Goal: Task Accomplishment & Management: Complete application form

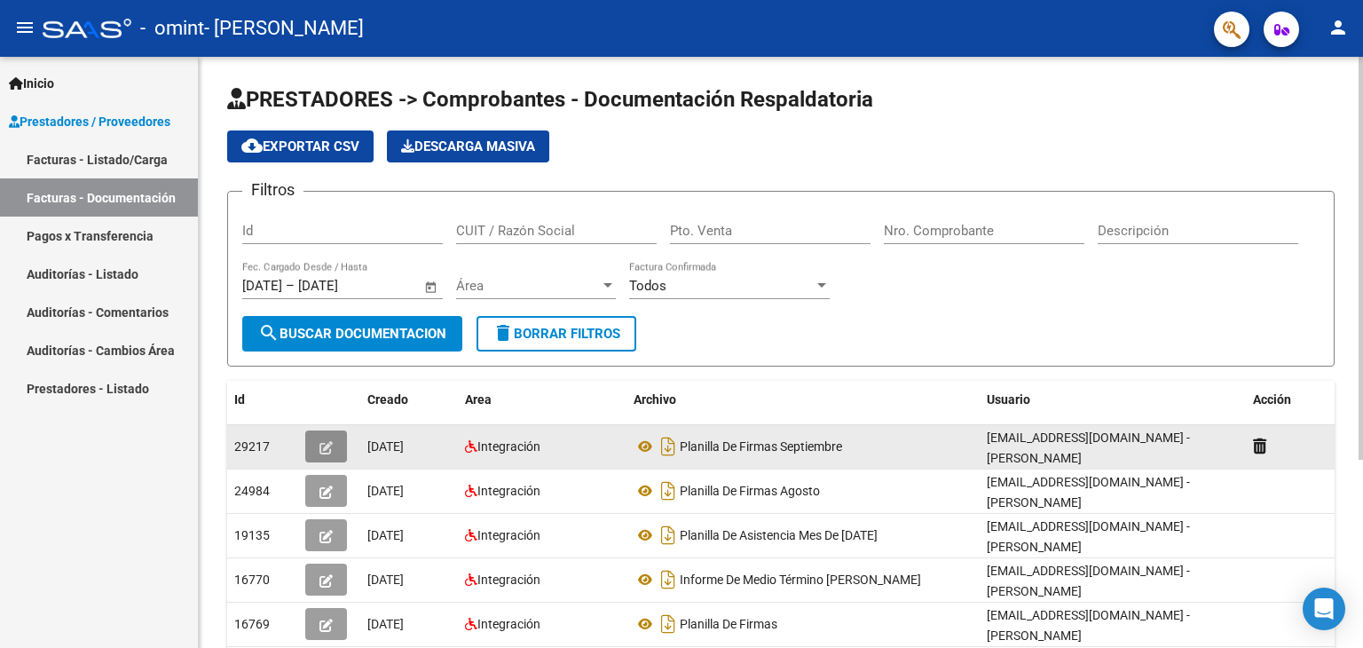
click at [343, 444] on button "button" at bounding box center [326, 446] width 42 height 32
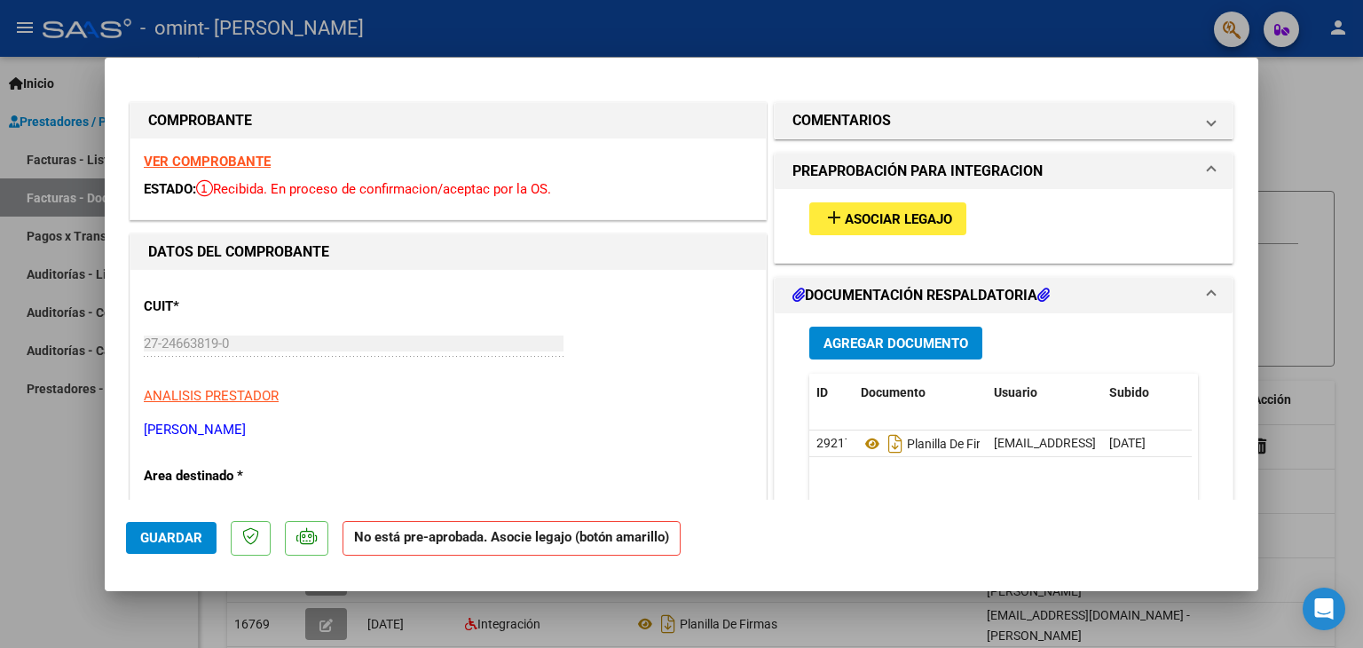
click at [933, 213] on span "Asociar Legajo" at bounding box center [898, 219] width 107 height 16
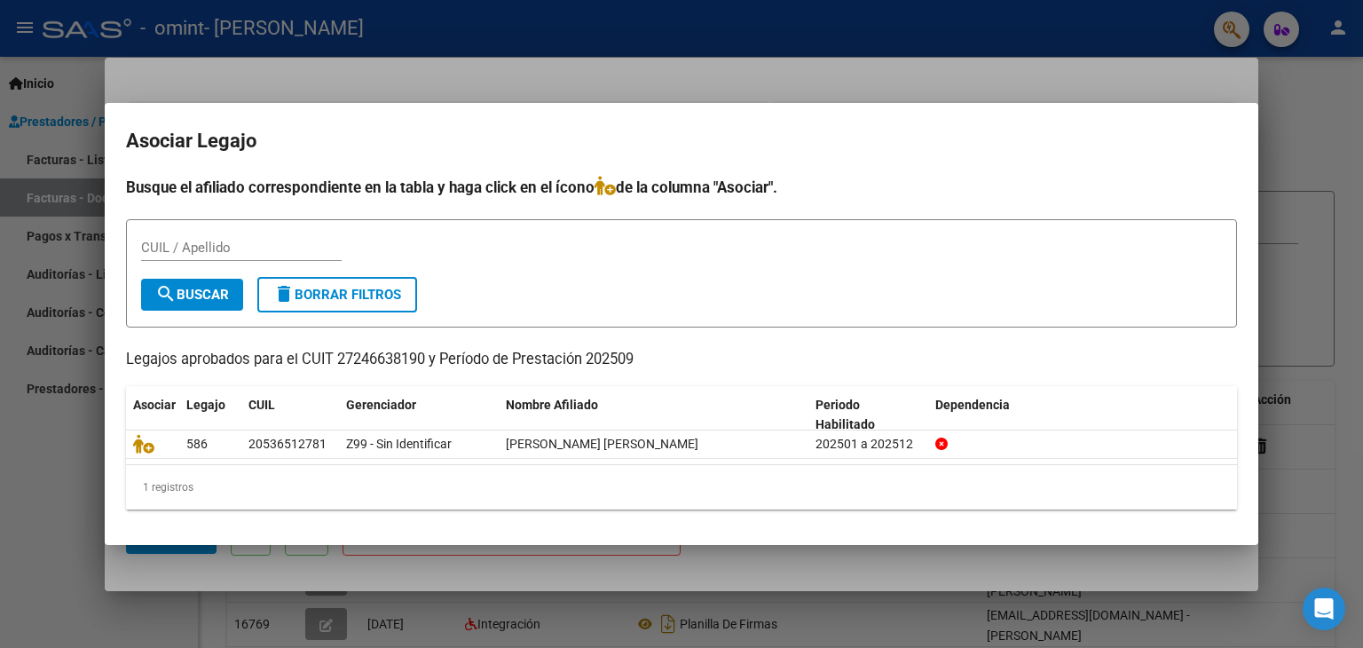
drag, startPoint x: 528, startPoint y: 360, endPoint x: 272, endPoint y: 287, distance: 266.6
click at [272, 287] on div "Busque el afiliado correspondiente en la tabla y haga click en el ícono de la c…" at bounding box center [681, 343] width 1111 height 335
drag, startPoint x: 628, startPoint y: 48, endPoint x: 635, endPoint y: 71, distance: 24.1
click at [635, 71] on div at bounding box center [681, 324] width 1363 height 648
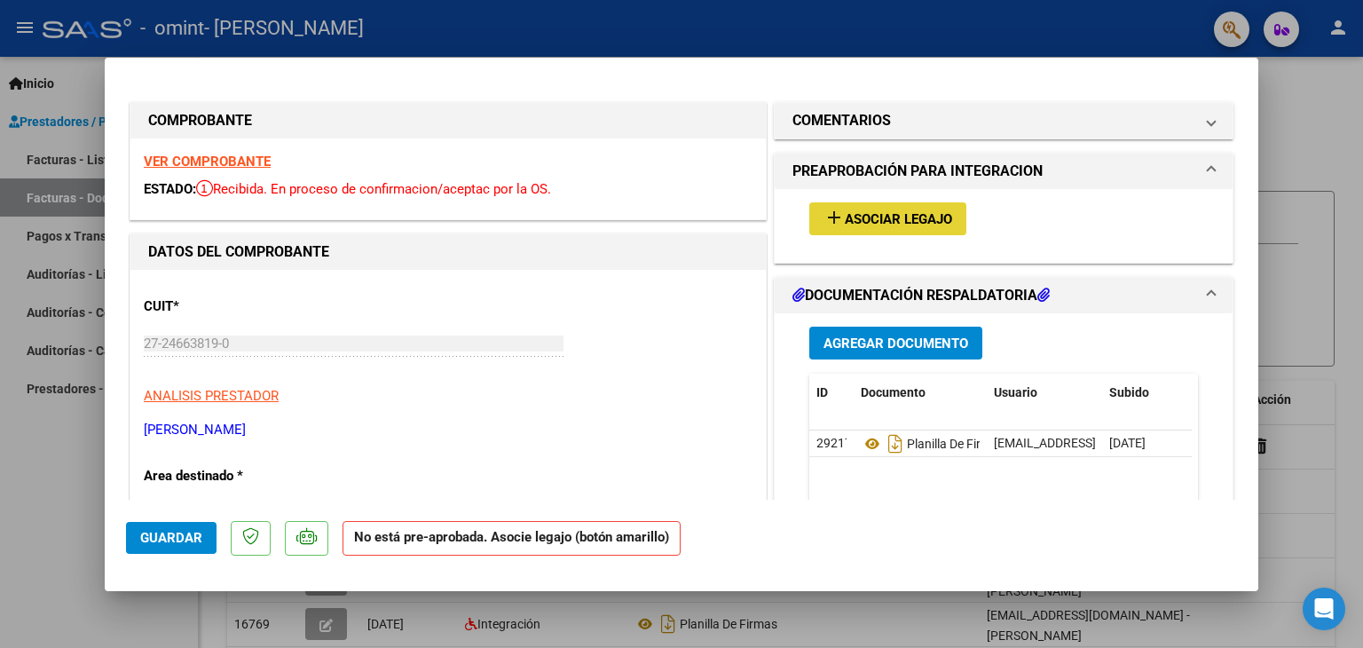
click at [916, 221] on span "Asociar Legajo" at bounding box center [898, 219] width 107 height 16
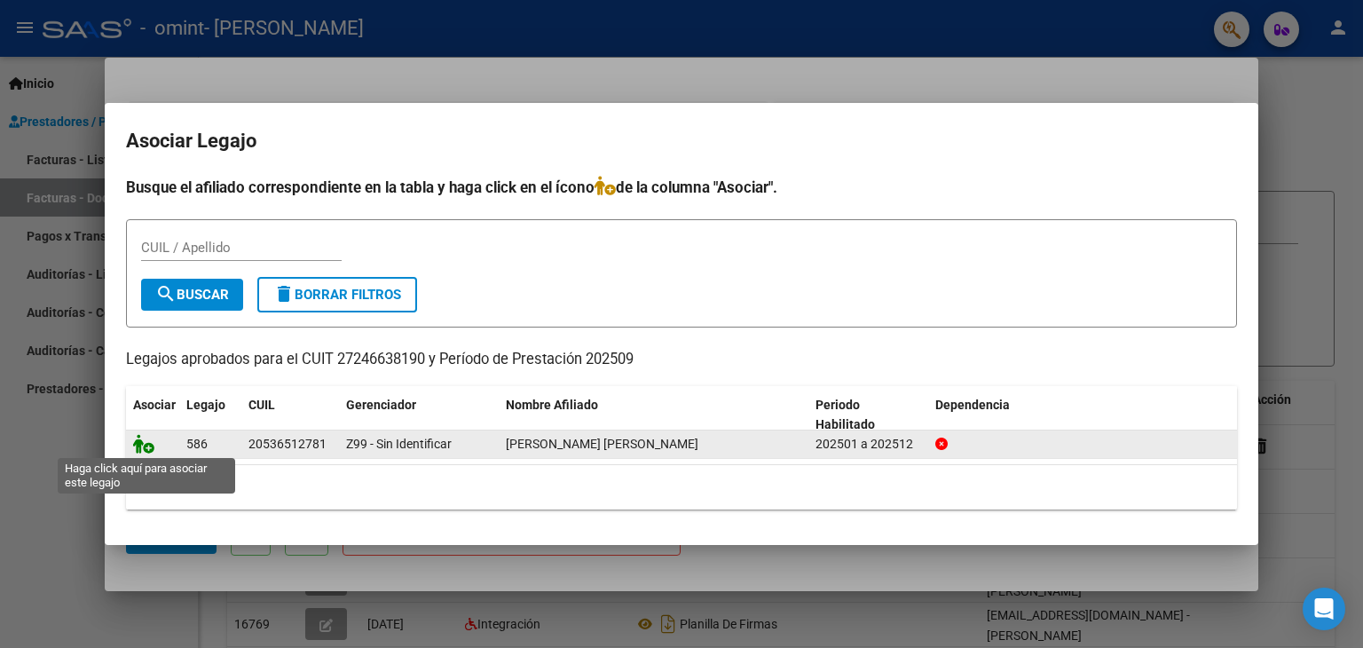
click at [149, 447] on icon at bounding box center [143, 444] width 21 height 20
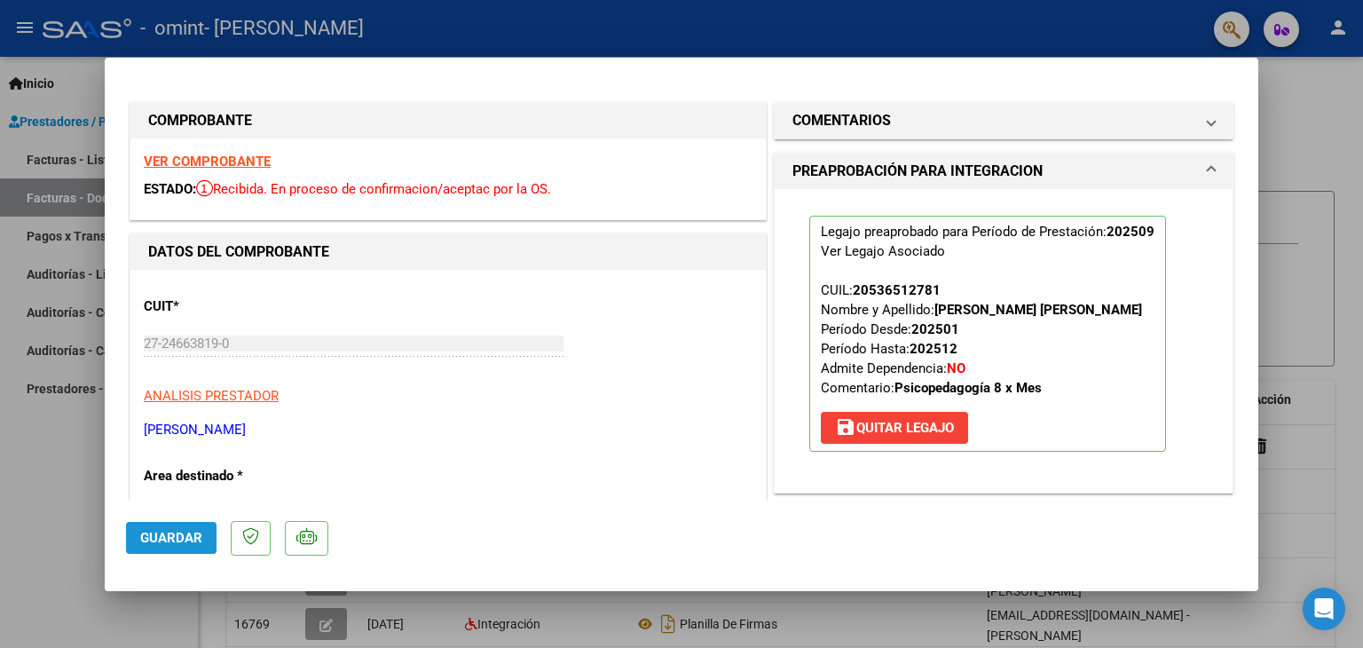
click at [193, 530] on span "Guardar" at bounding box center [171, 538] width 62 height 16
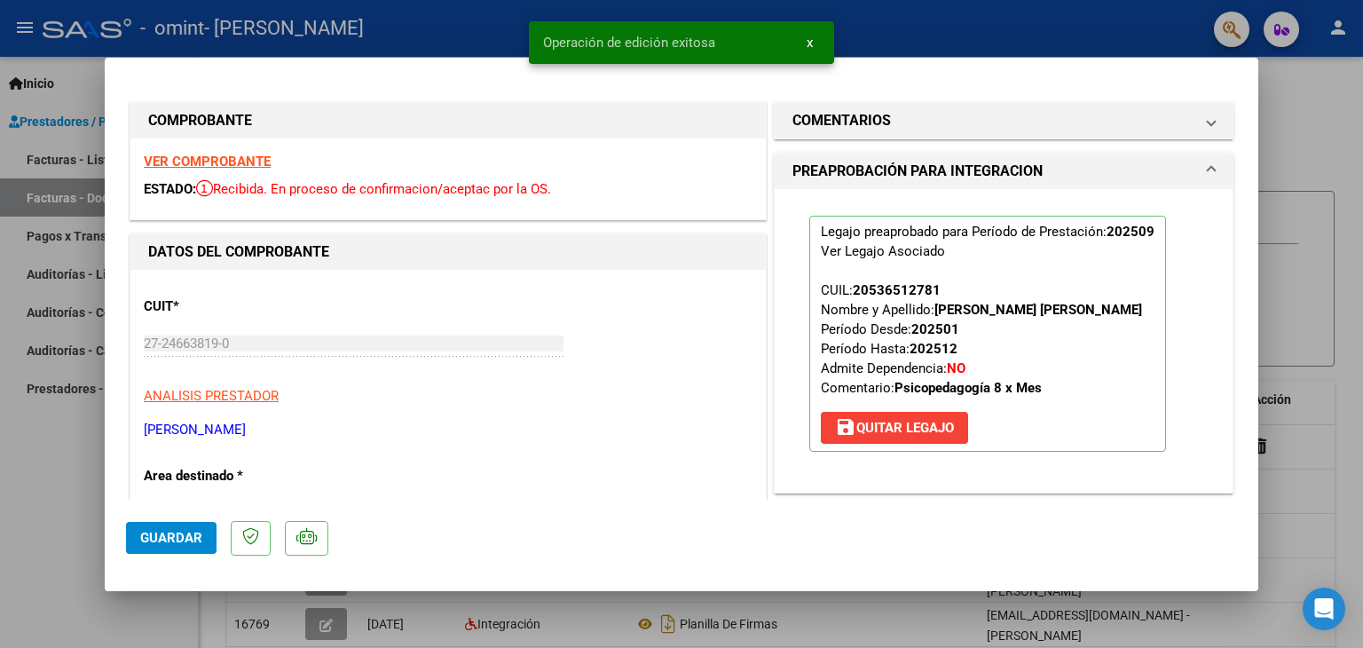
click at [1327, 112] on div at bounding box center [681, 324] width 1363 height 648
type input "$ 0,00"
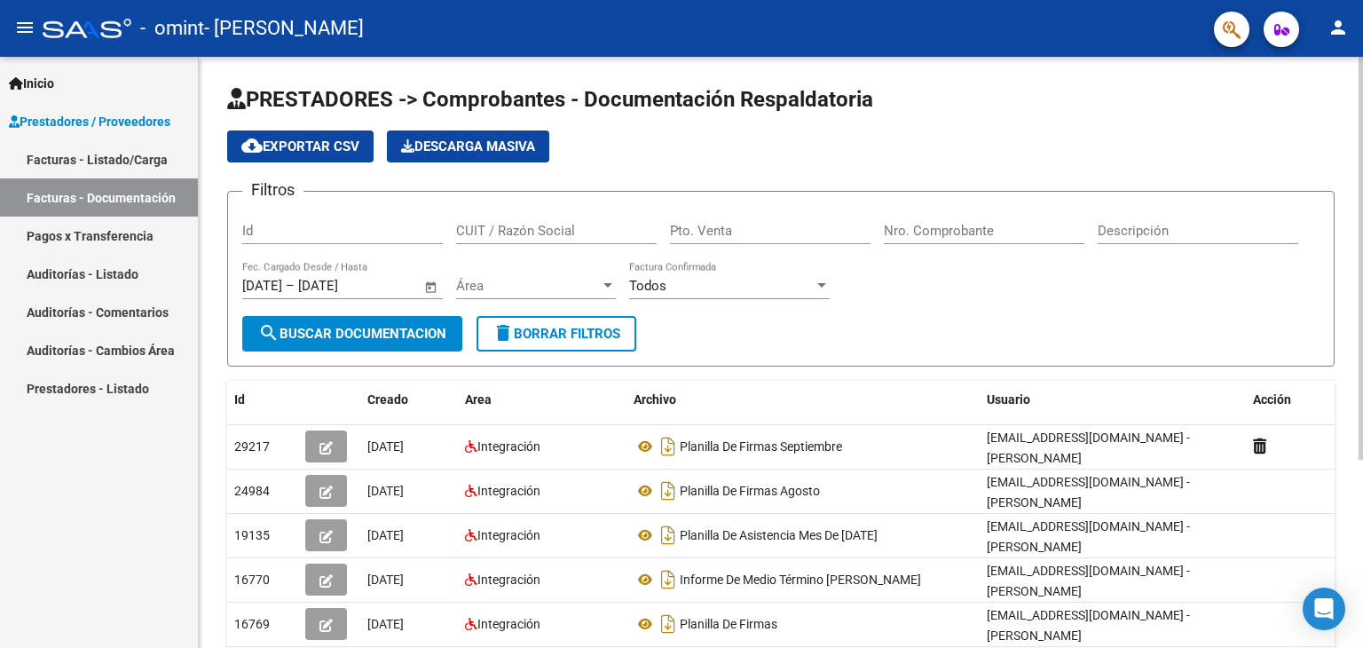
drag, startPoint x: 1345, startPoint y: 29, endPoint x: 992, endPoint y: 90, distance: 358.3
click at [992, 90] on h1 "PRESTADORES -> Comprobantes - Documentación Respaldatoria" at bounding box center [780, 100] width 1107 height 31
click at [1334, 22] on mat-icon "person" at bounding box center [1337, 27] width 21 height 21
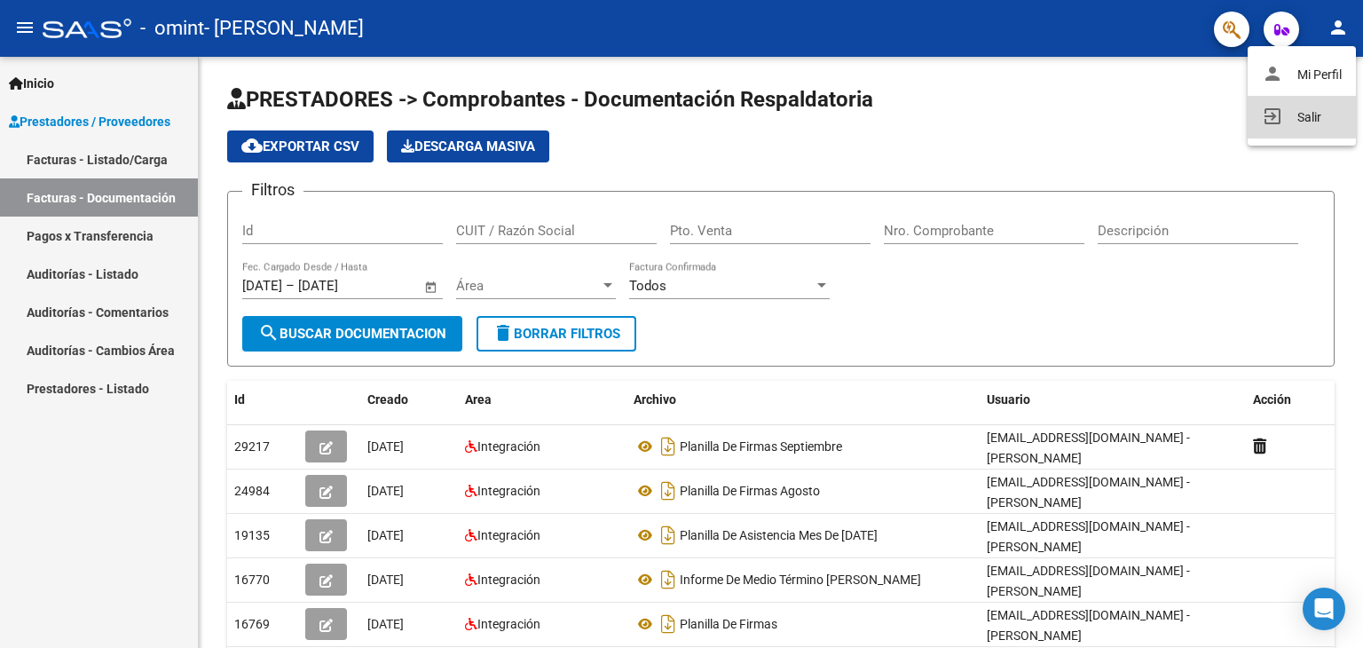
click at [1311, 111] on button "exit_to_app Salir" at bounding box center [1302, 117] width 108 height 43
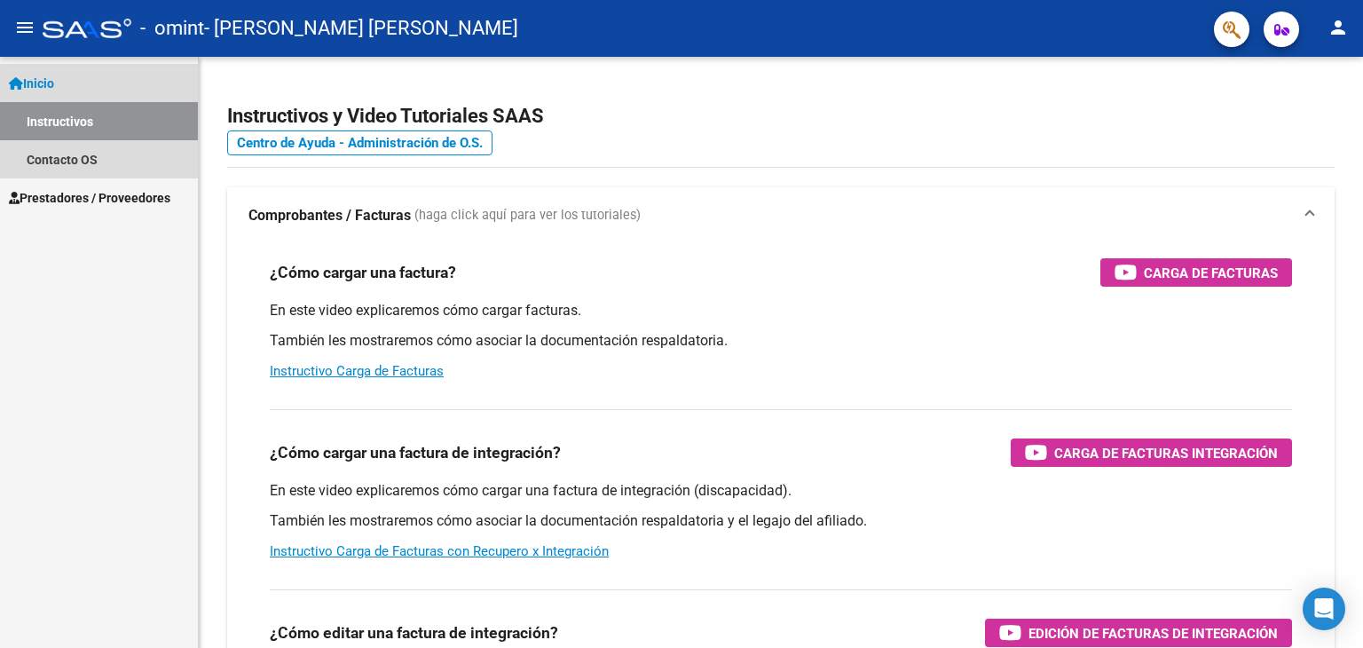
click at [131, 126] on link "Instructivos" at bounding box center [99, 121] width 198 height 38
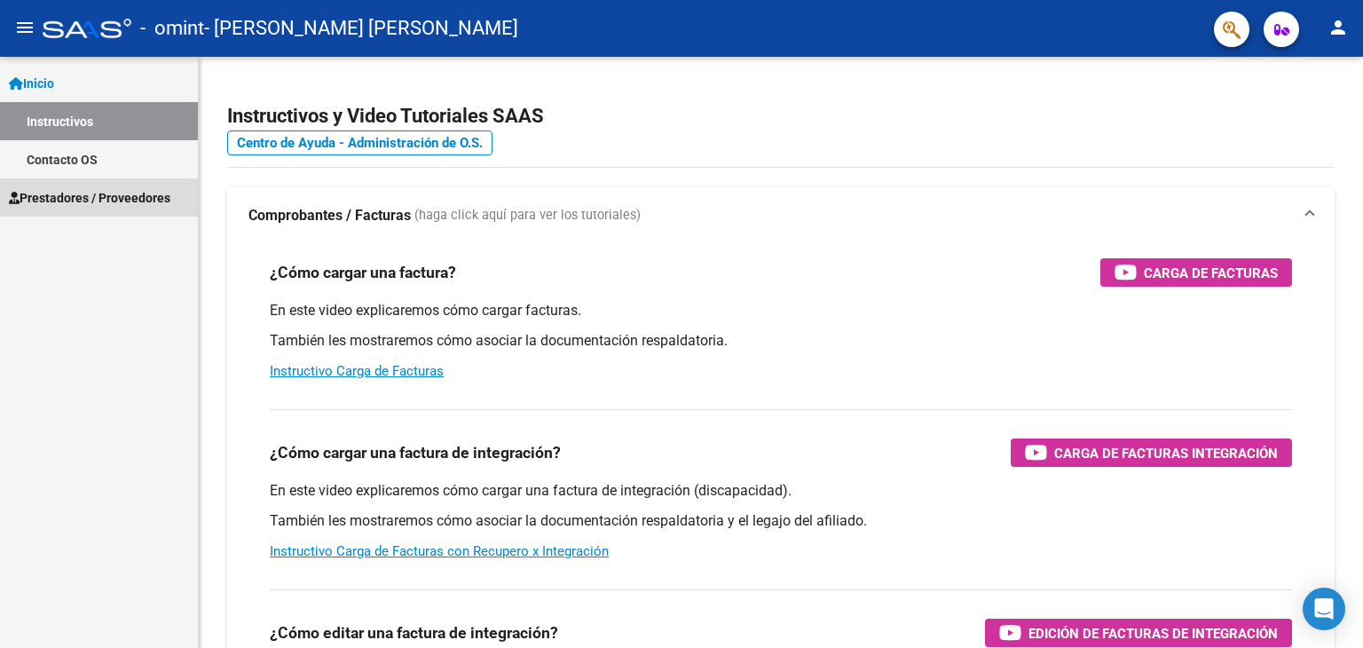
click at [103, 198] on span "Prestadores / Proveedores" at bounding box center [89, 198] width 161 height 20
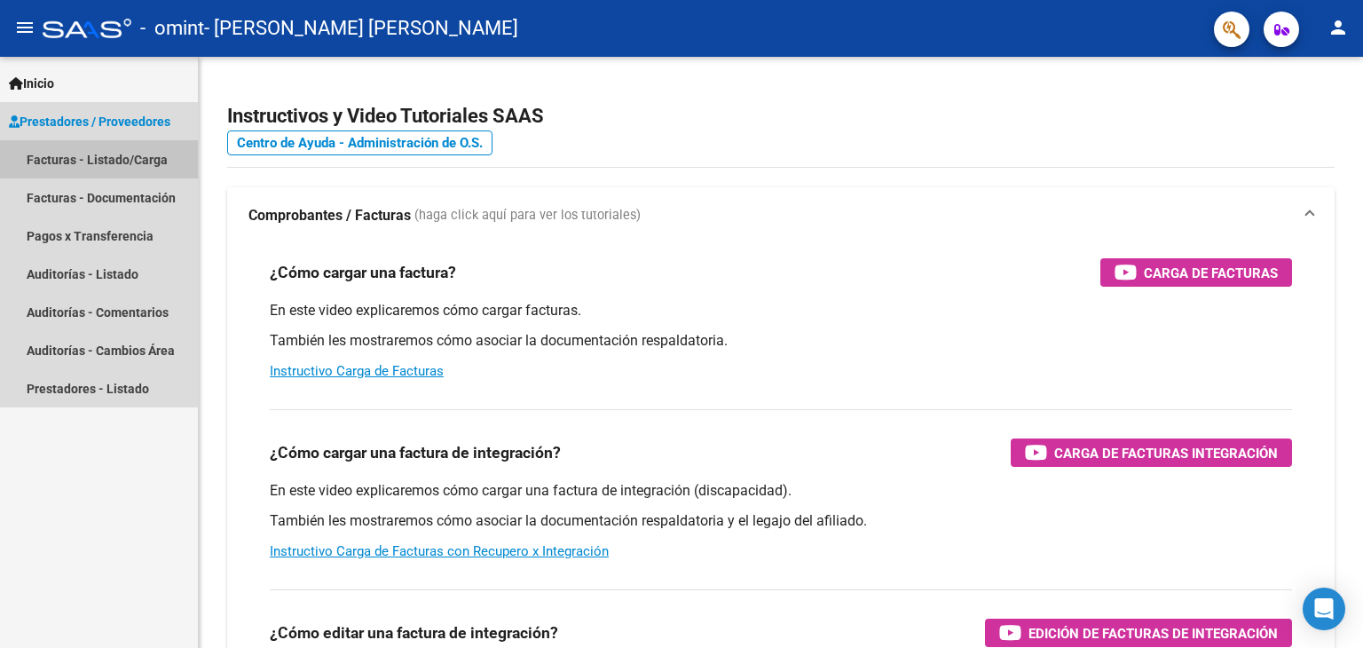
click at [110, 157] on link "Facturas - Listado/Carga" at bounding box center [99, 159] width 198 height 38
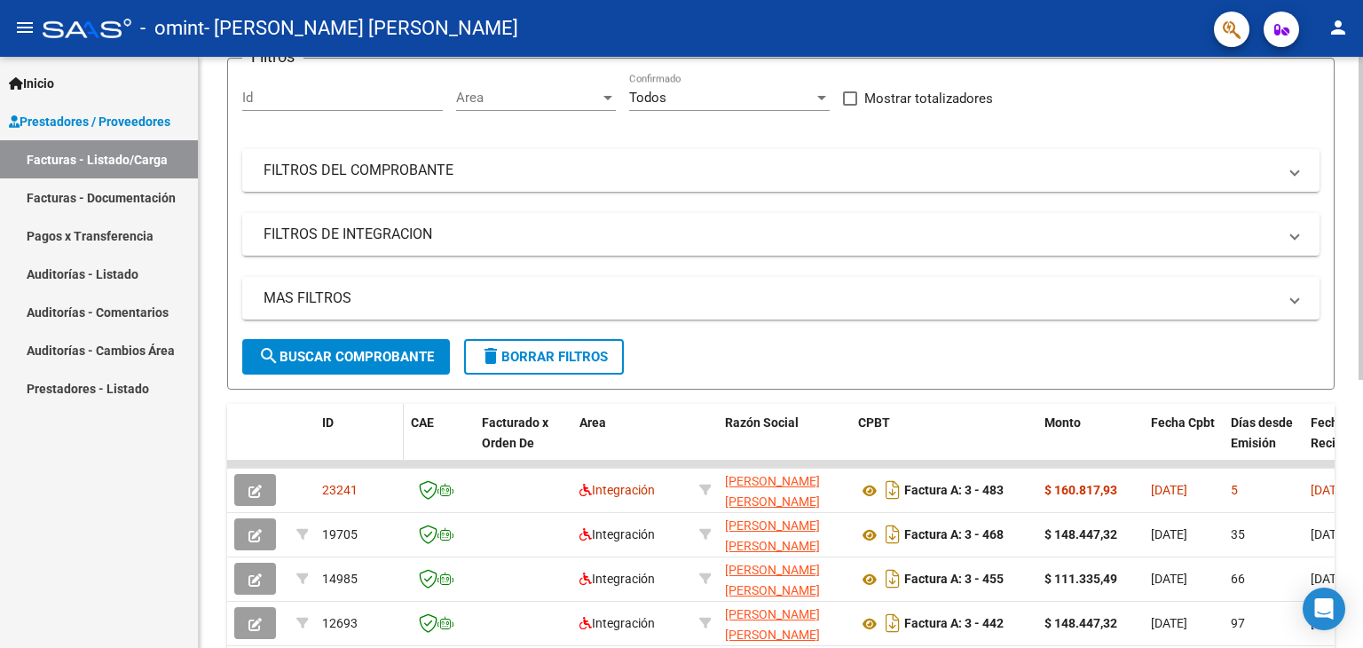
scroll to position [152, 0]
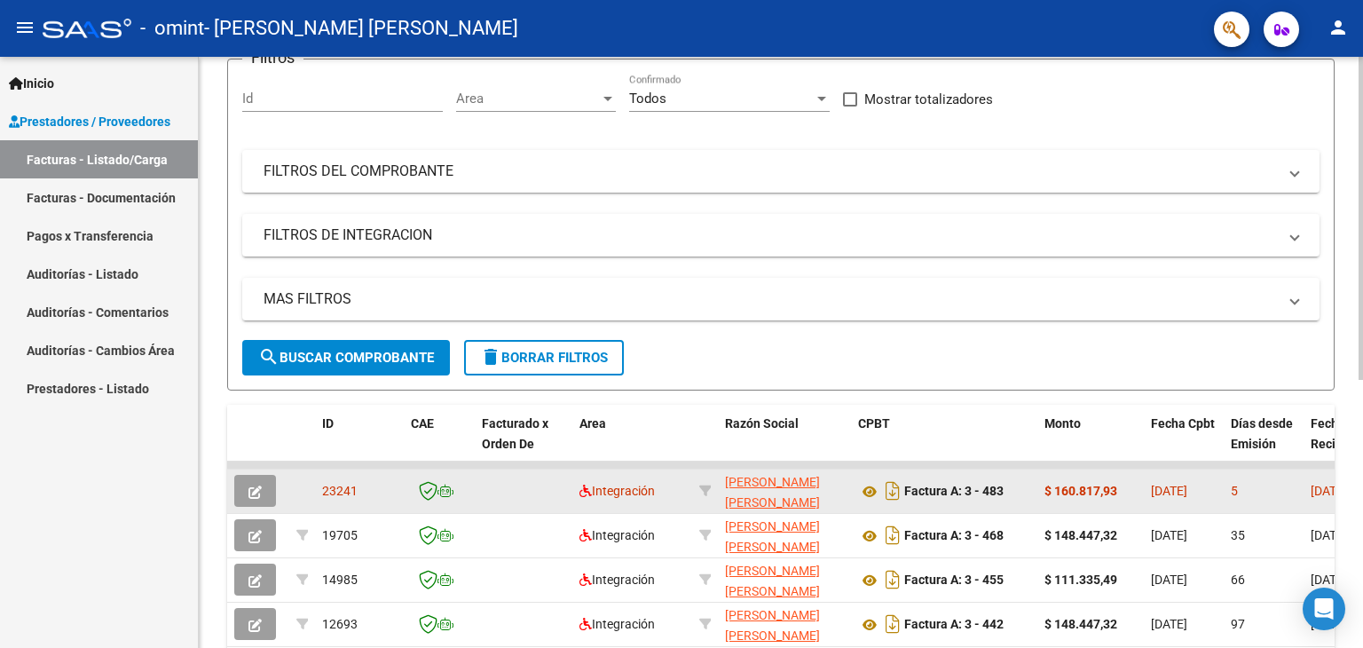
click at [247, 491] on button "button" at bounding box center [255, 491] width 42 height 32
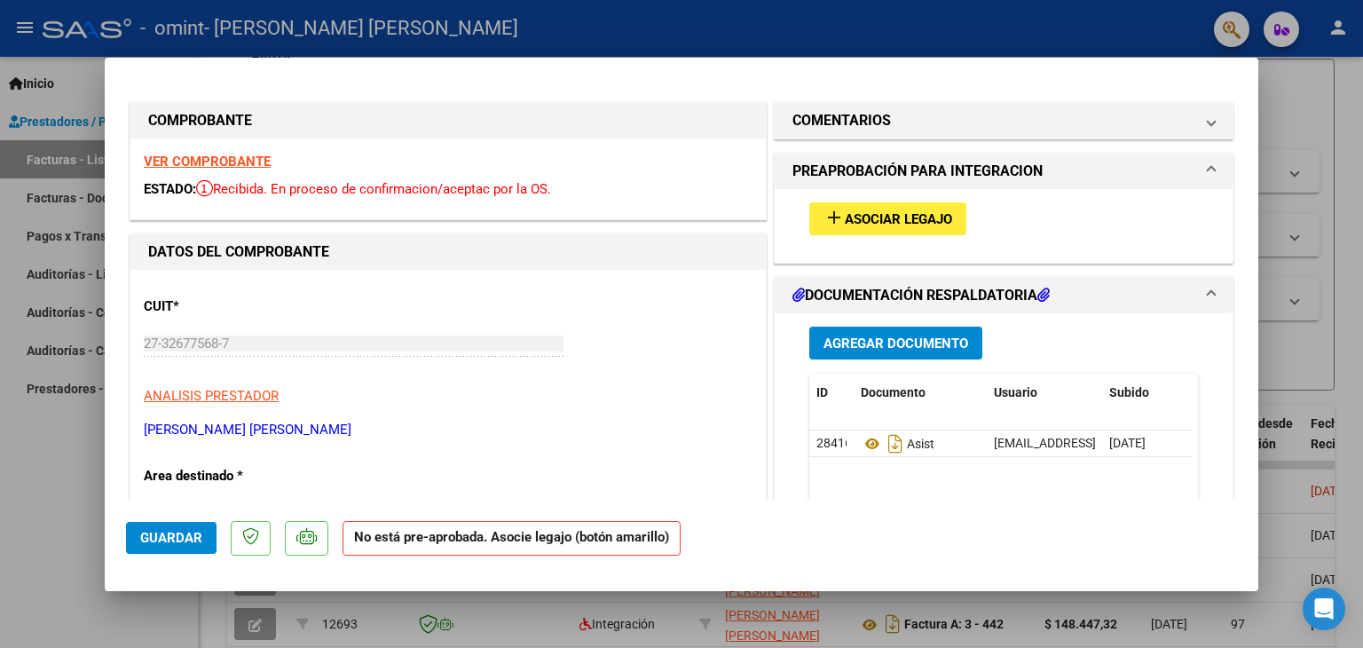
click at [931, 211] on span "Asociar Legajo" at bounding box center [898, 219] width 107 height 16
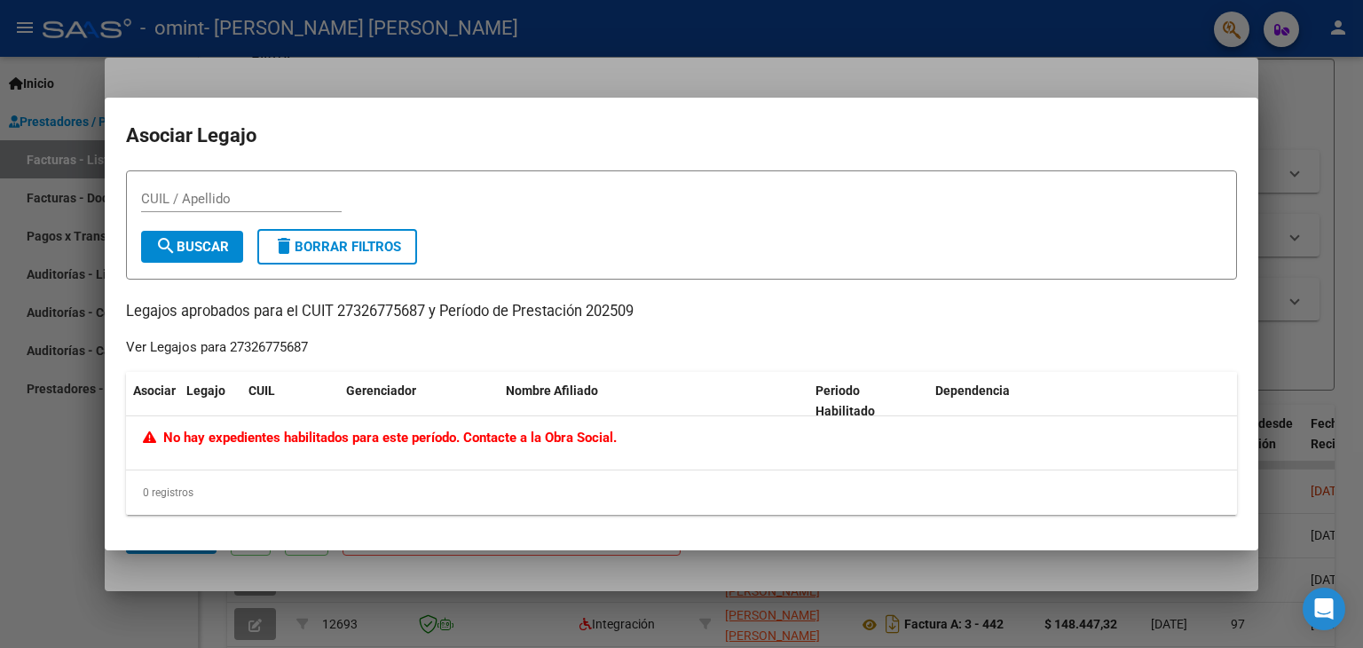
click at [520, 44] on div at bounding box center [681, 324] width 1363 height 648
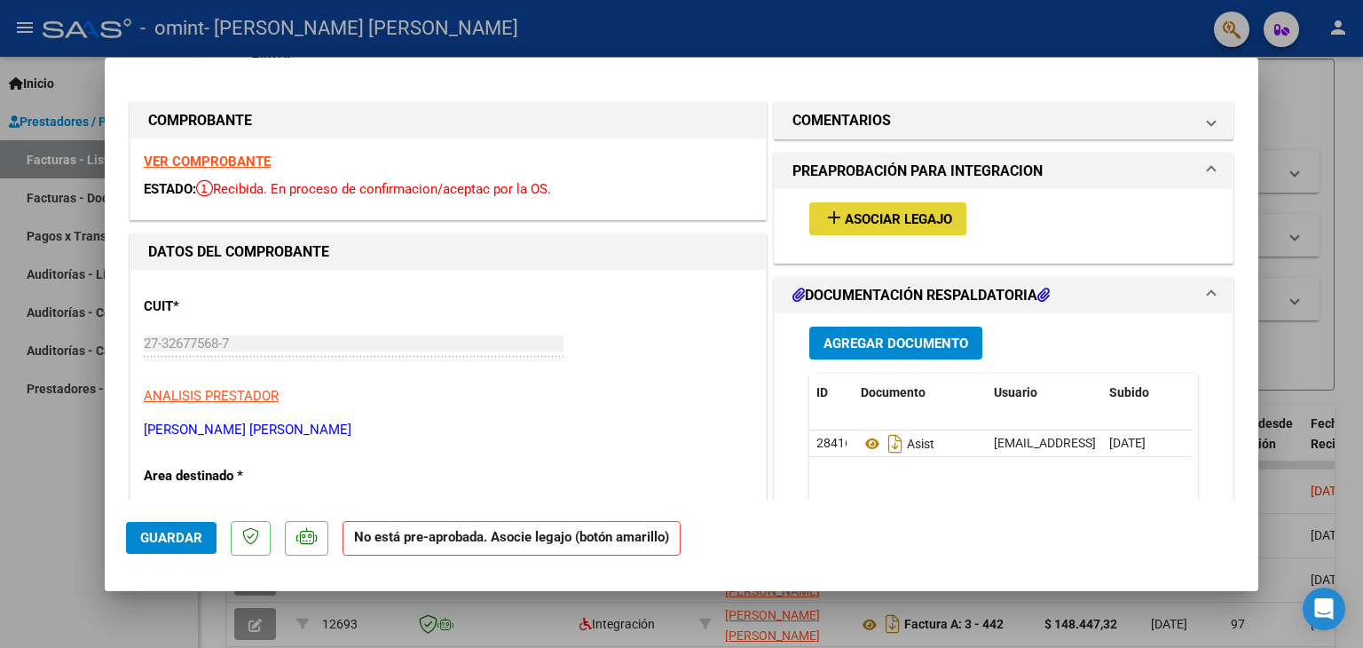
click at [890, 224] on span "Asociar Legajo" at bounding box center [898, 219] width 107 height 16
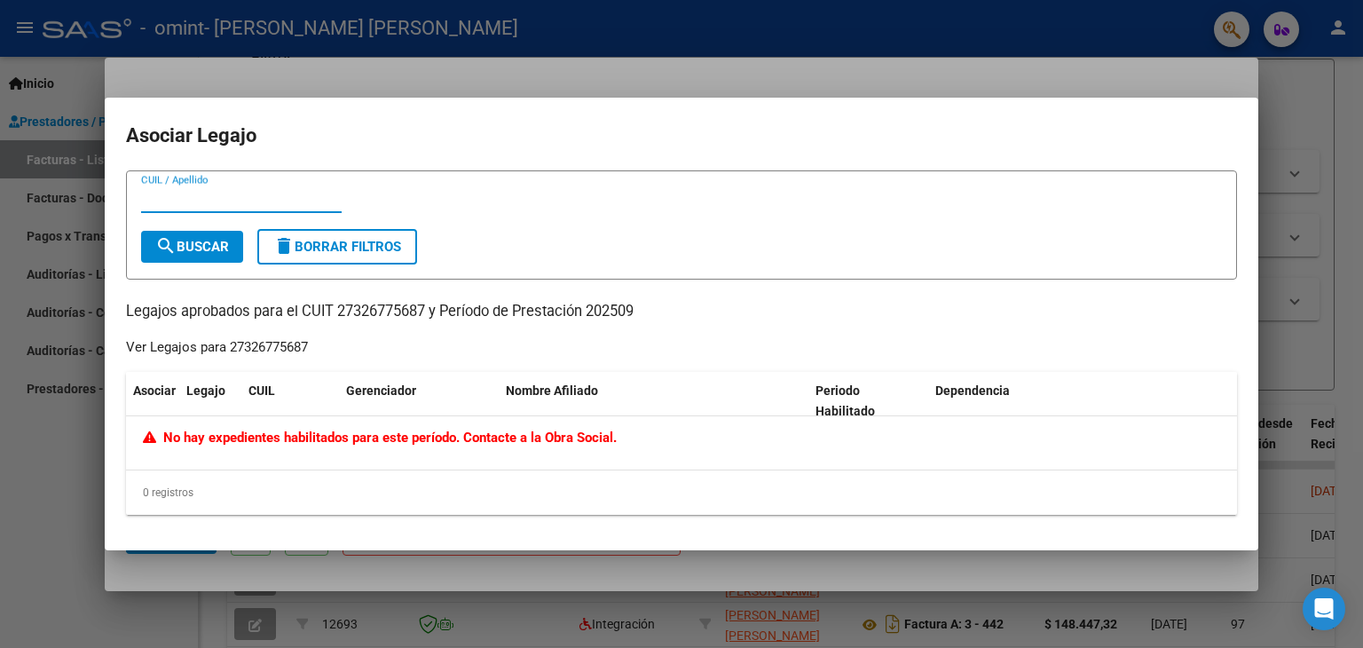
click at [1161, 20] on div at bounding box center [681, 324] width 1363 height 648
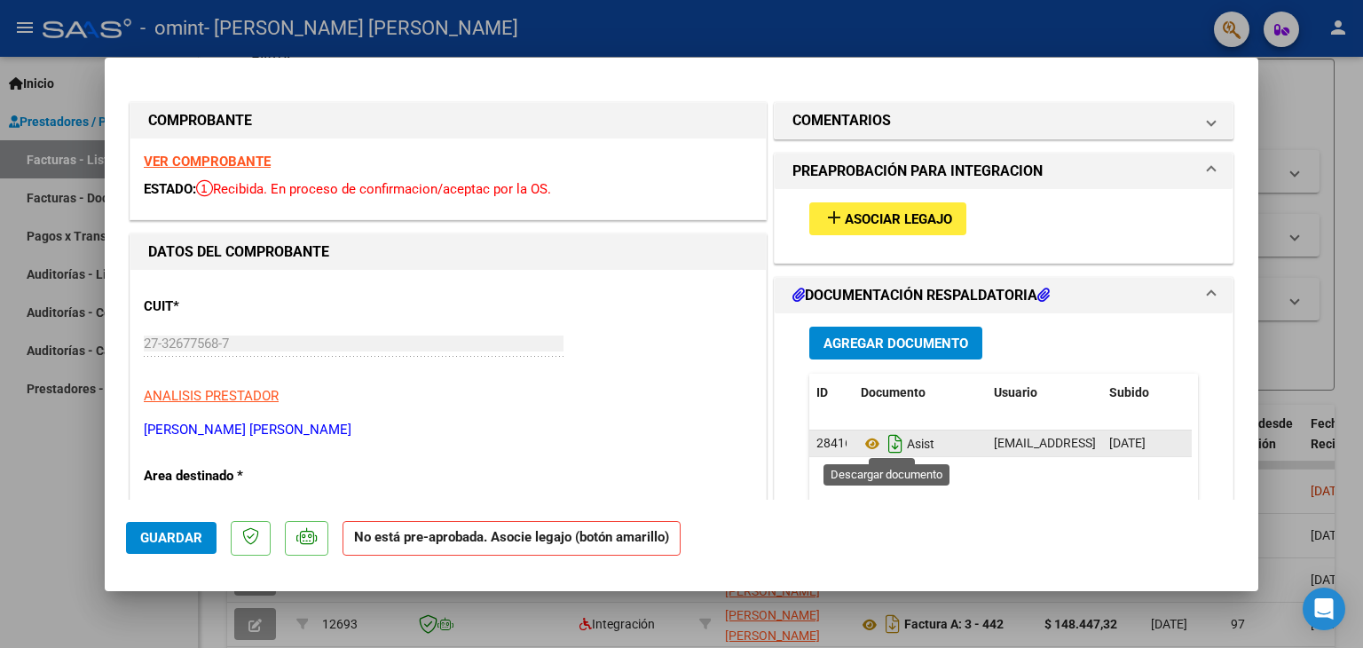
click at [884, 450] on icon "Descargar documento" at bounding box center [895, 443] width 23 height 28
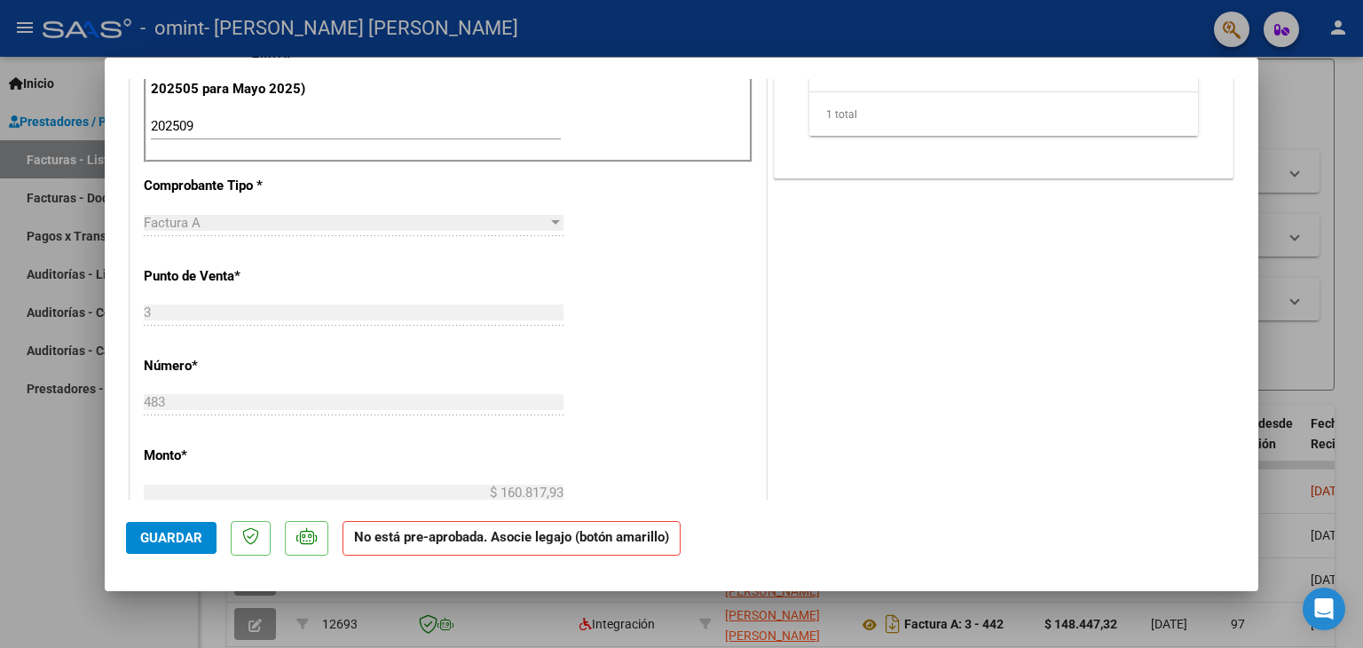
scroll to position [508, 0]
click at [1338, 23] on div at bounding box center [681, 324] width 1363 height 648
type input "$ 0,00"
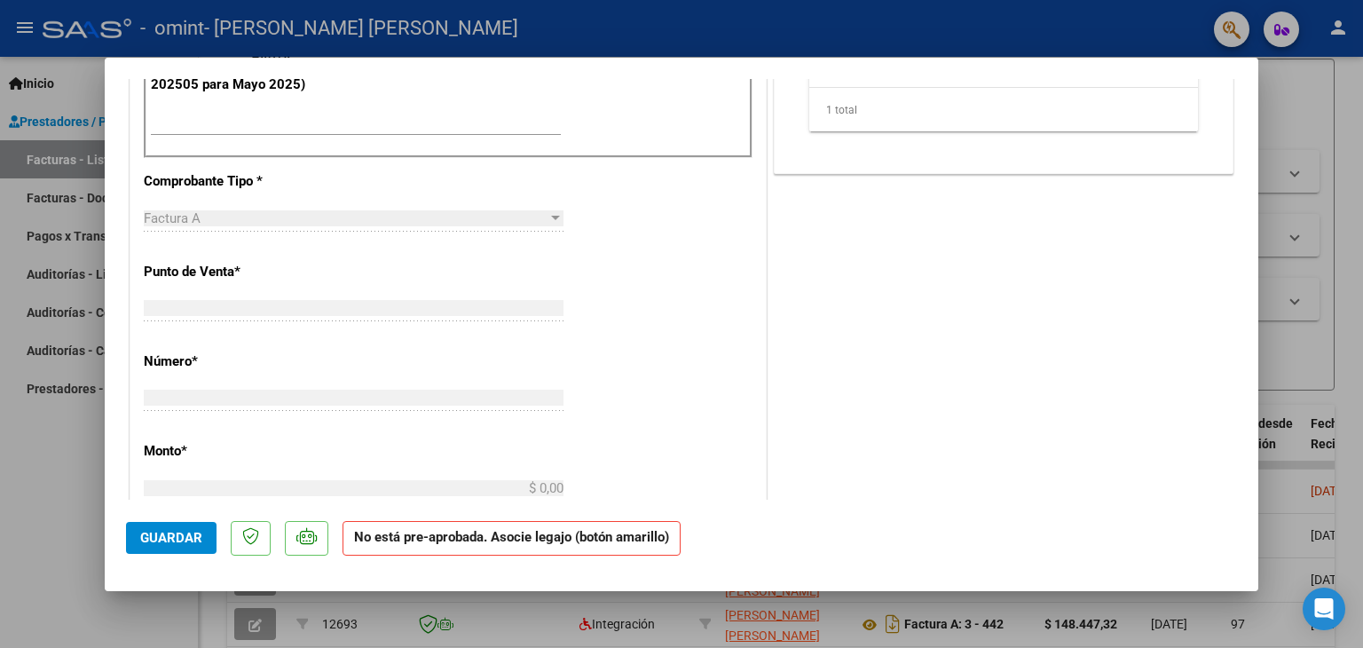
scroll to position [0, 0]
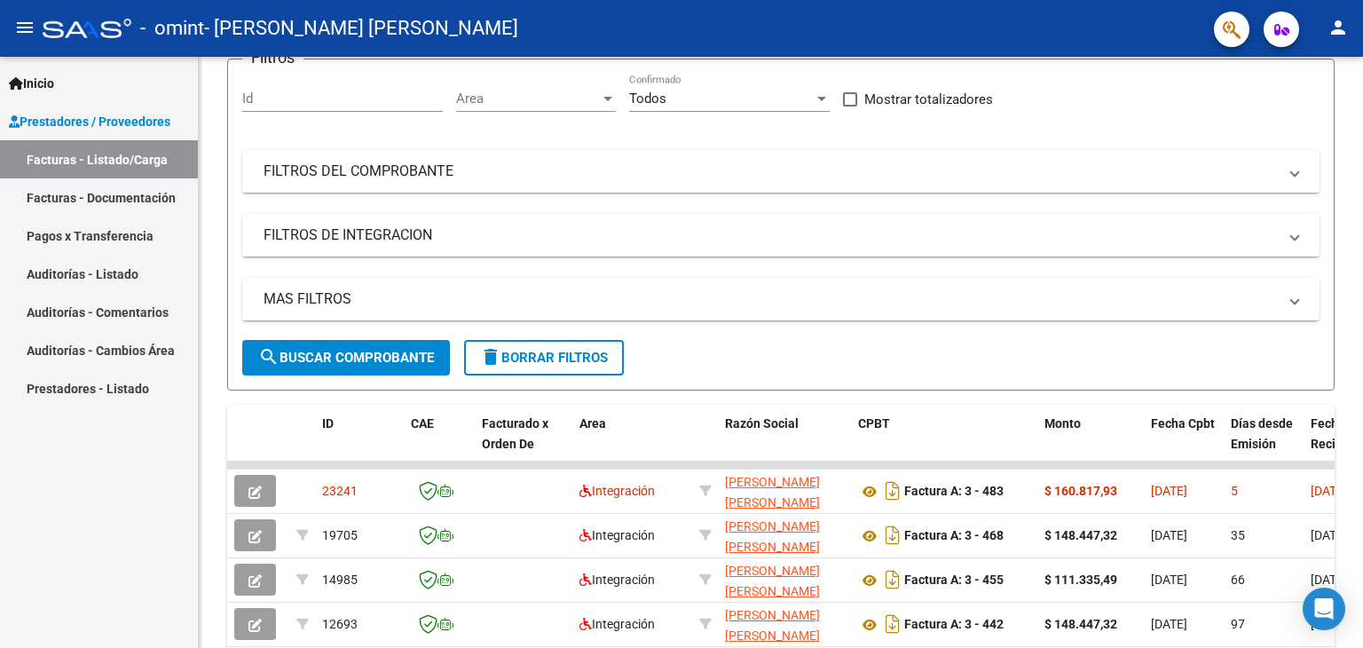
click at [1338, 23] on mat-icon "person" at bounding box center [1337, 27] width 21 height 21
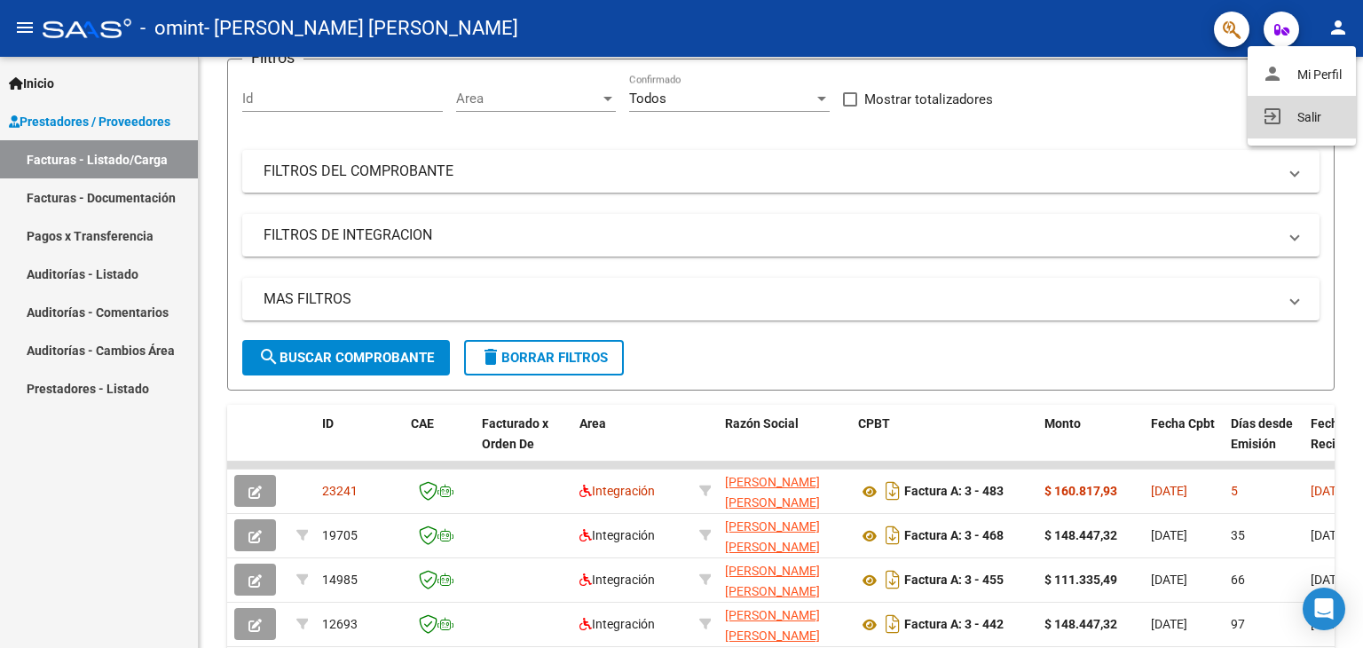
click at [1306, 116] on button "exit_to_app Salir" at bounding box center [1302, 117] width 108 height 43
